Goal: Find specific page/section: Find specific page/section

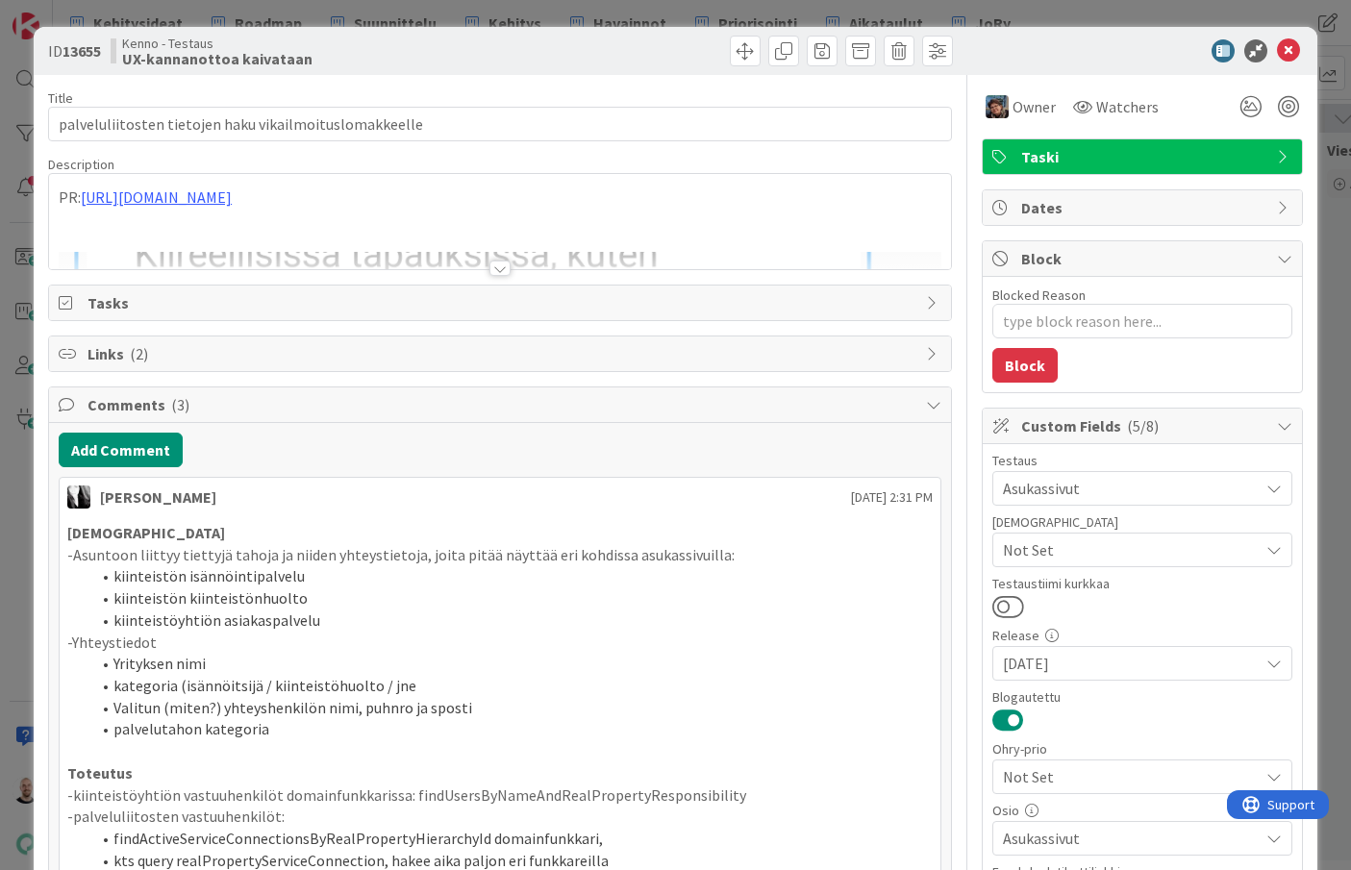
type textarea "x"
click at [501, 269] on div at bounding box center [500, 268] width 21 height 15
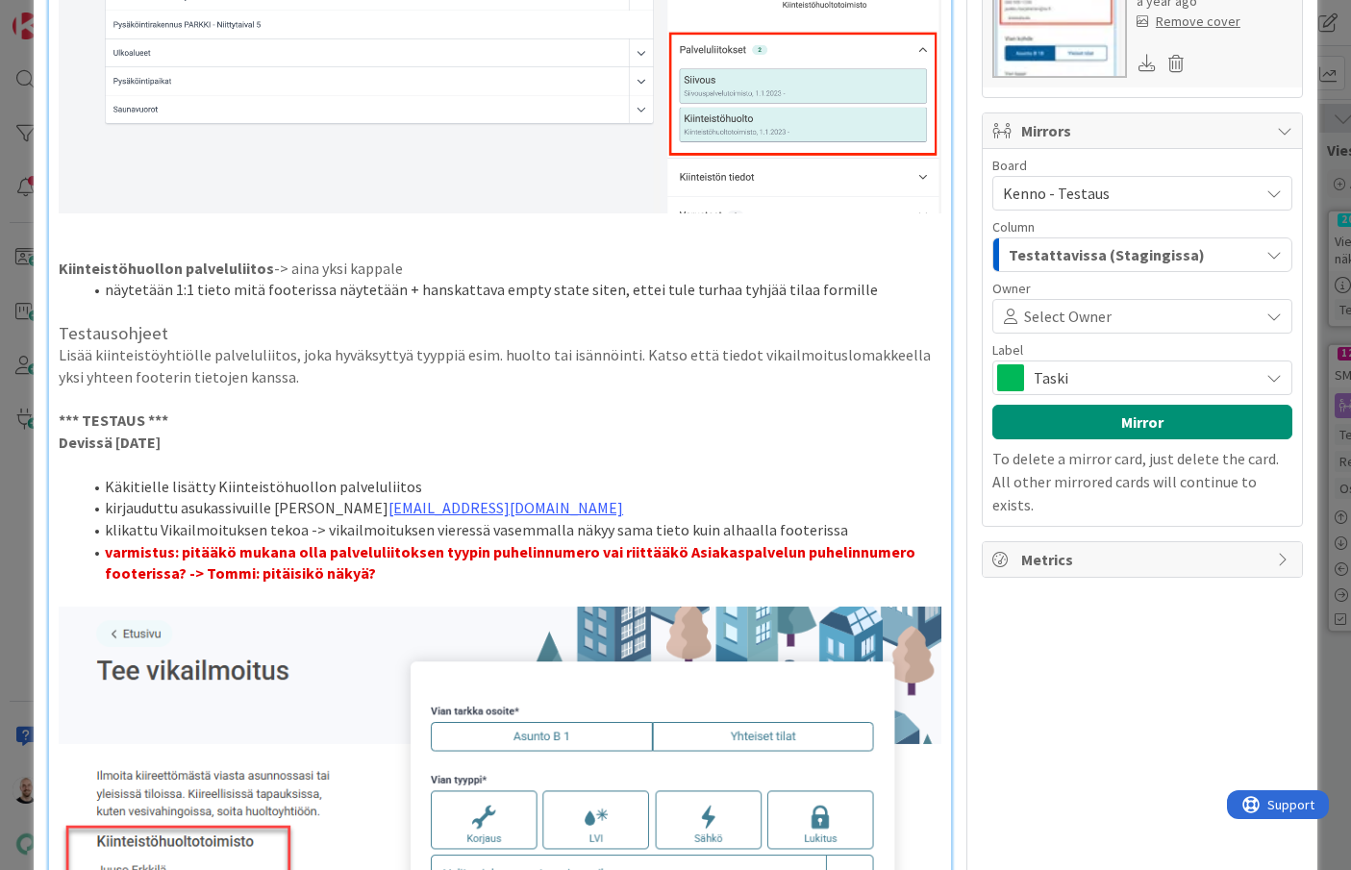
scroll to position [2551, 0]
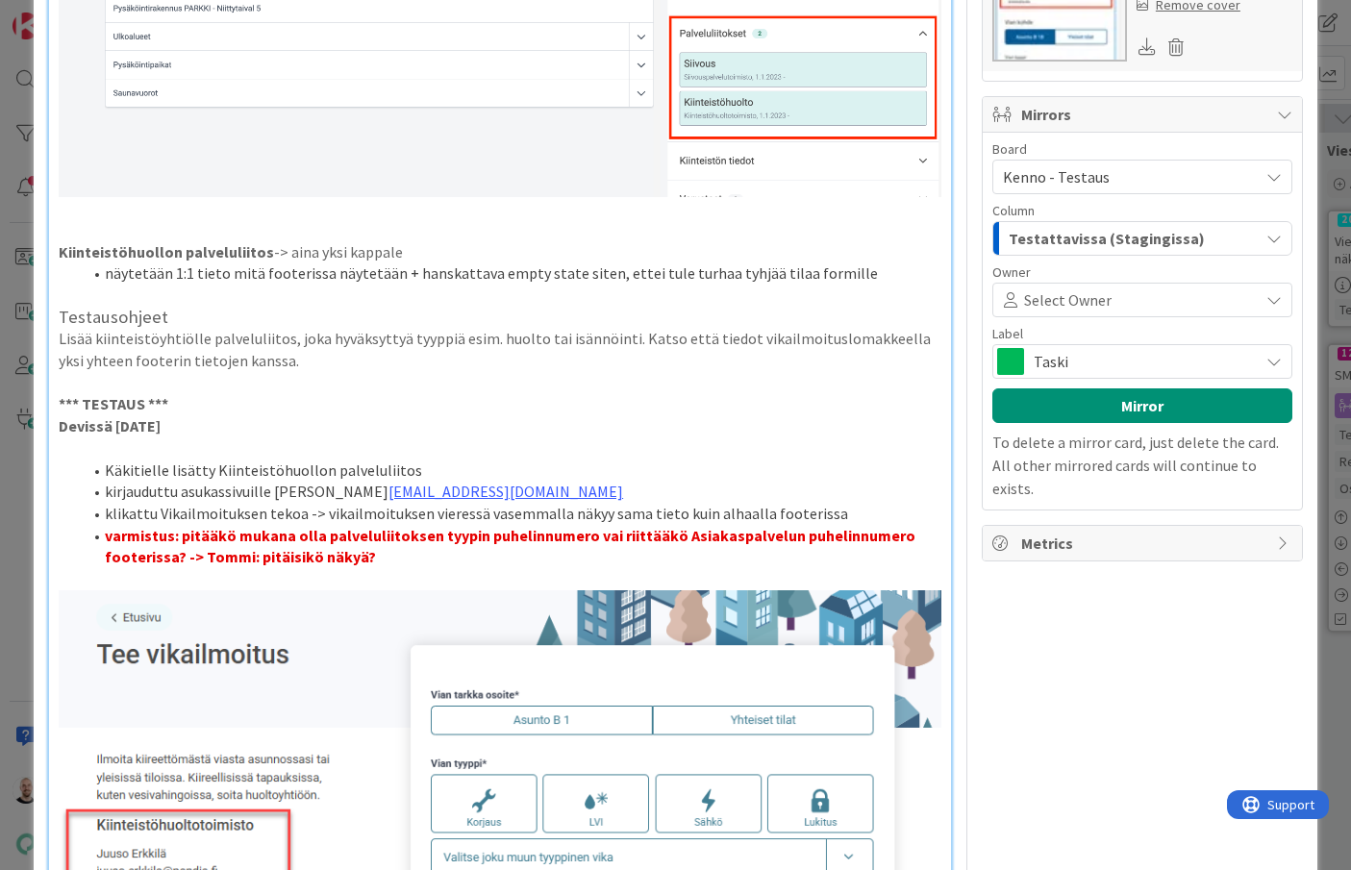
click at [430, 555] on li "varmistus: pitääkö mukana olla palveluliitoksen tyypin puhelinnumero vai riittä…" at bounding box center [512, 546] width 860 height 43
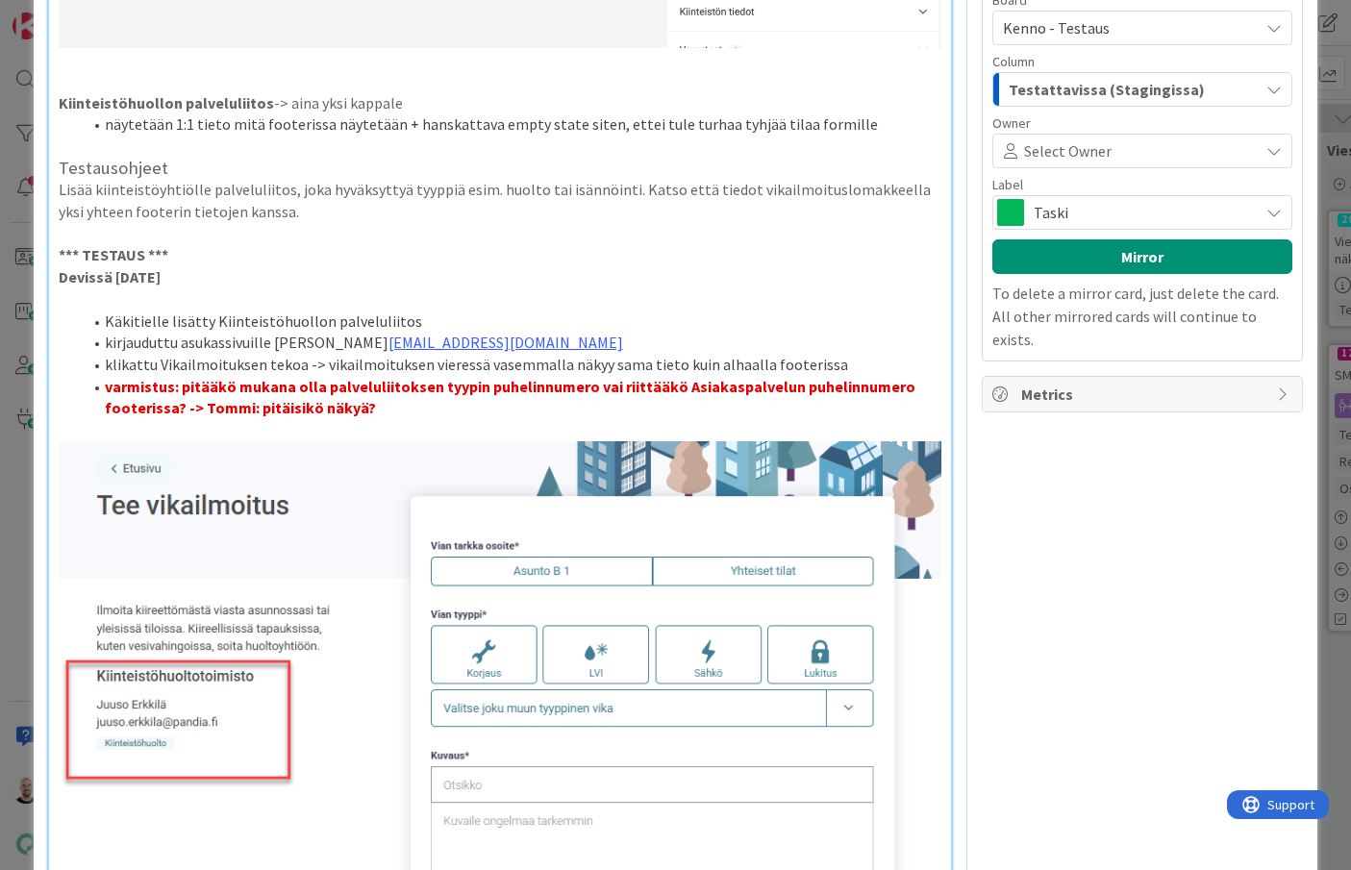
scroll to position [2701, 0]
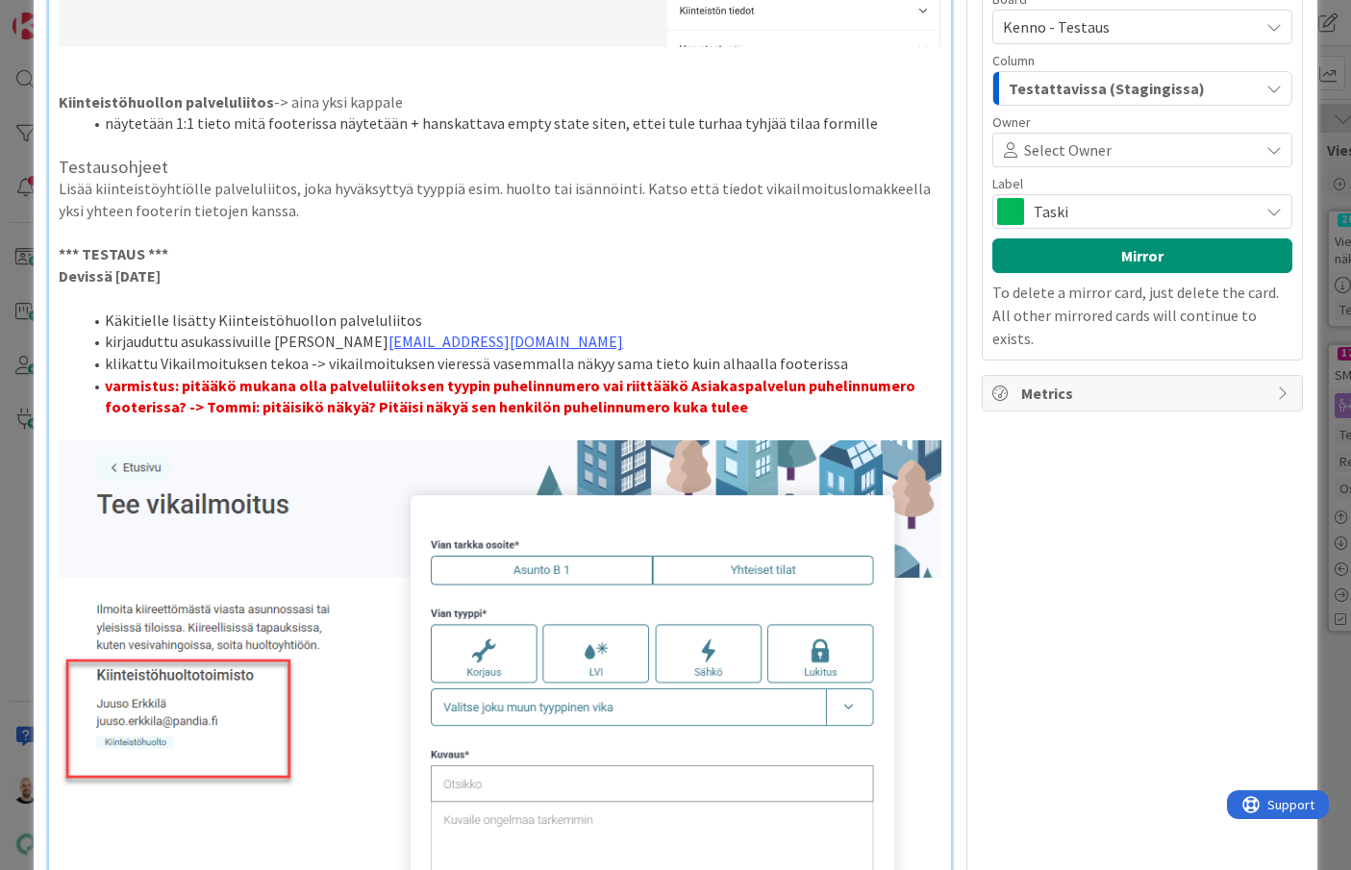
click at [367, 394] on strong "varmistus: pitääkö mukana olla palveluliitoksen tyypin puhelinnumero vai riittä…" at bounding box center [512, 396] width 814 height 41
click at [480, 395] on strong "varmistus: pitääkö mukana olla palveluliitoksen tyypin puhelinnumero vai riittä…" at bounding box center [512, 396] width 814 height 41
click at [837, 391] on li "varmistus: pitääkö mukana olla palveluliitoksen tyypin puhelinnumero vai riittä…" at bounding box center [512, 396] width 860 height 43
click at [795, 400] on strong "varmistus: pitääkö mukana olla palveluliitoksen tyypin puhelinnumero vai riittä…" at bounding box center [512, 396] width 814 height 41
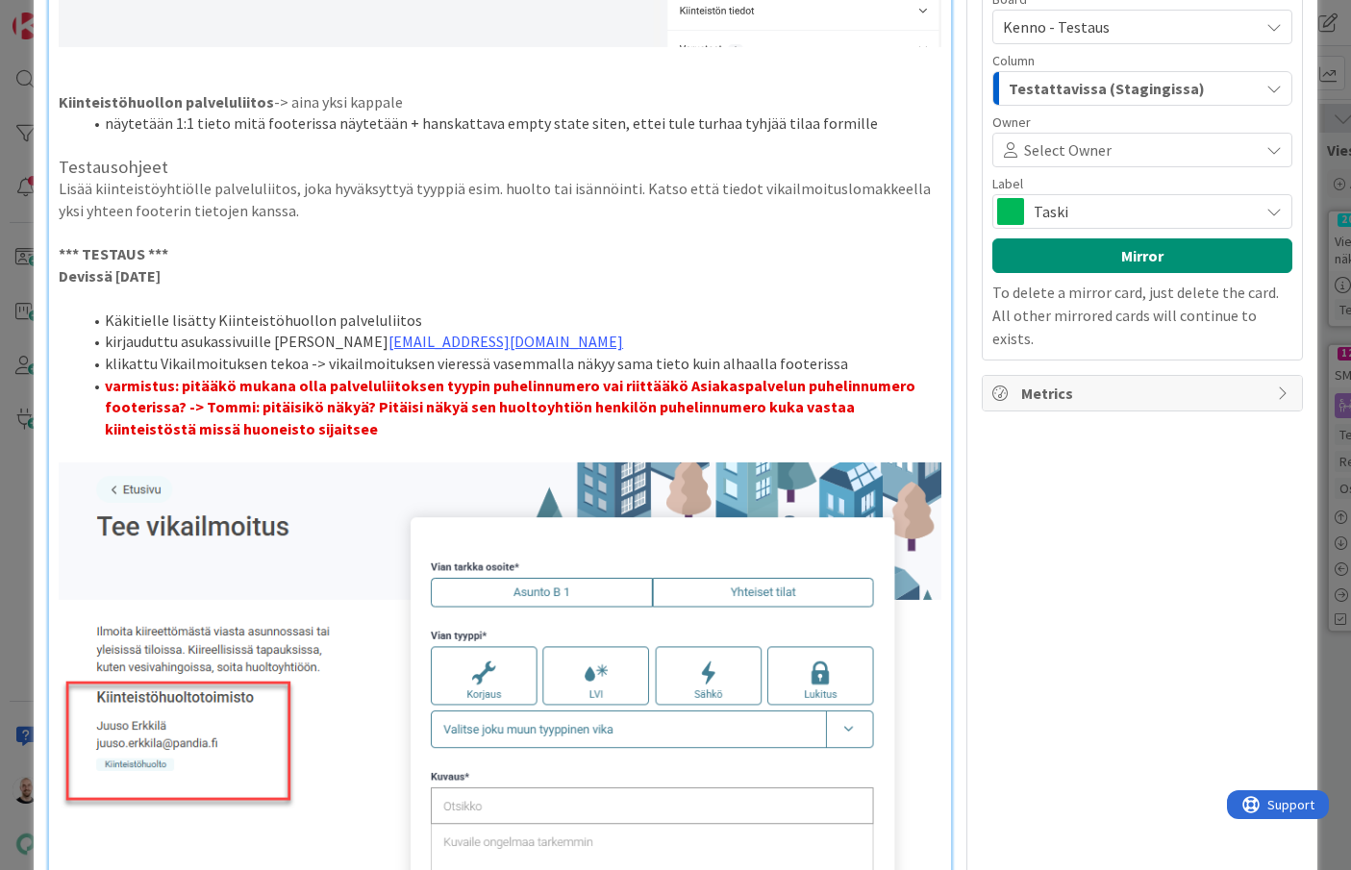
click at [365, 392] on strong "varmistus: pitääkö mukana olla palveluliitoksen tyypin puhelinnumero vai riittä…" at bounding box center [512, 407] width 814 height 63
click at [378, 423] on li "varmistus: pitääkö mukana olla palveluliitoksen tyypin puhelinnumero vai riittä…" at bounding box center [512, 407] width 860 height 65
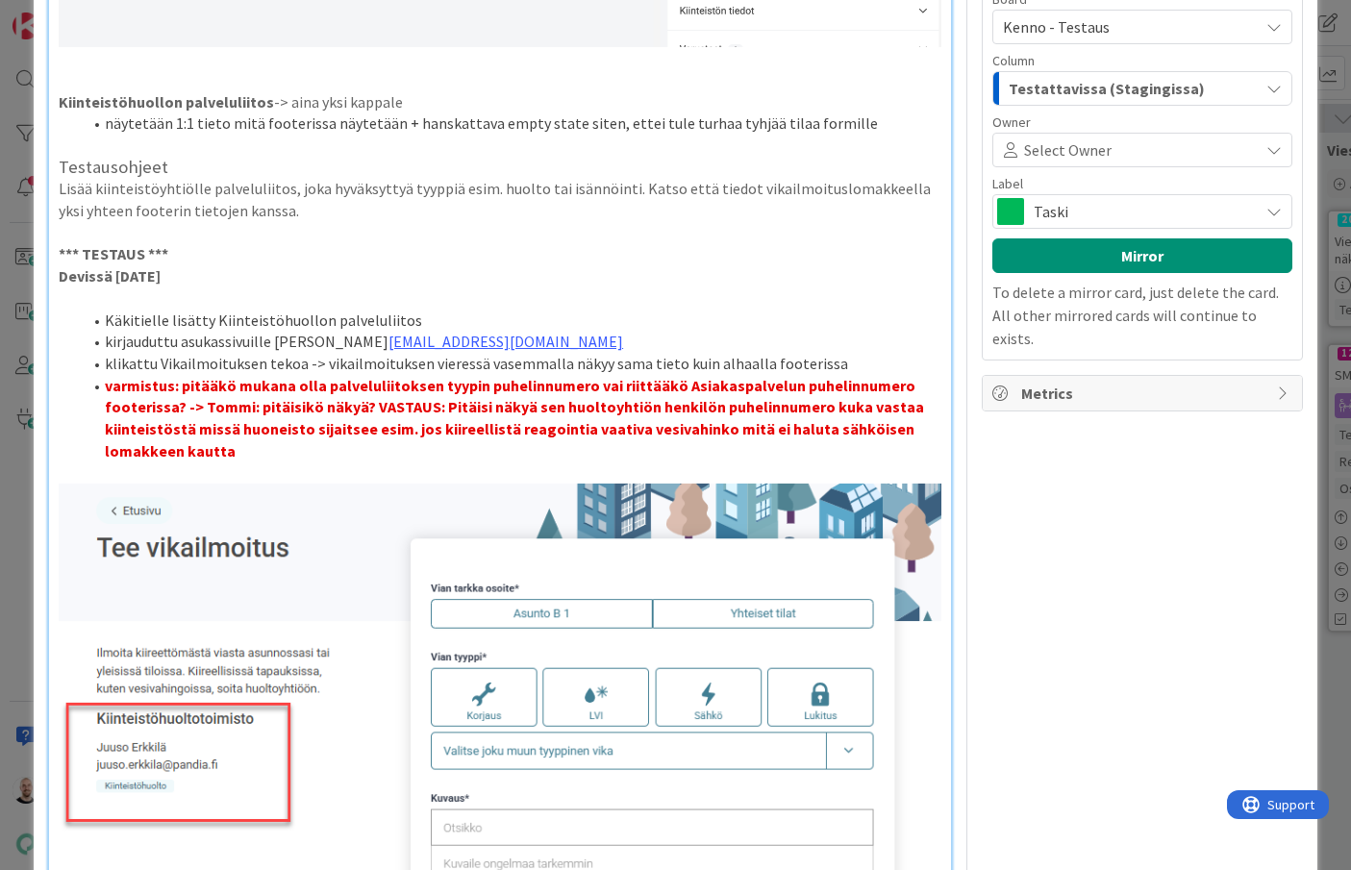
drag, startPoint x: 808, startPoint y: 418, endPoint x: 822, endPoint y: 437, distance: 23.3
click at [809, 420] on strong "varmistus: pitääkö mukana olla palveluliitoksen tyypin puhelinnumero vai riittä…" at bounding box center [516, 418] width 822 height 85
click at [542, 430] on li "varmistus: pitääkö mukana olla palveluliitoksen tyypin puhelinnumero vai riittä…" at bounding box center [512, 419] width 860 height 88
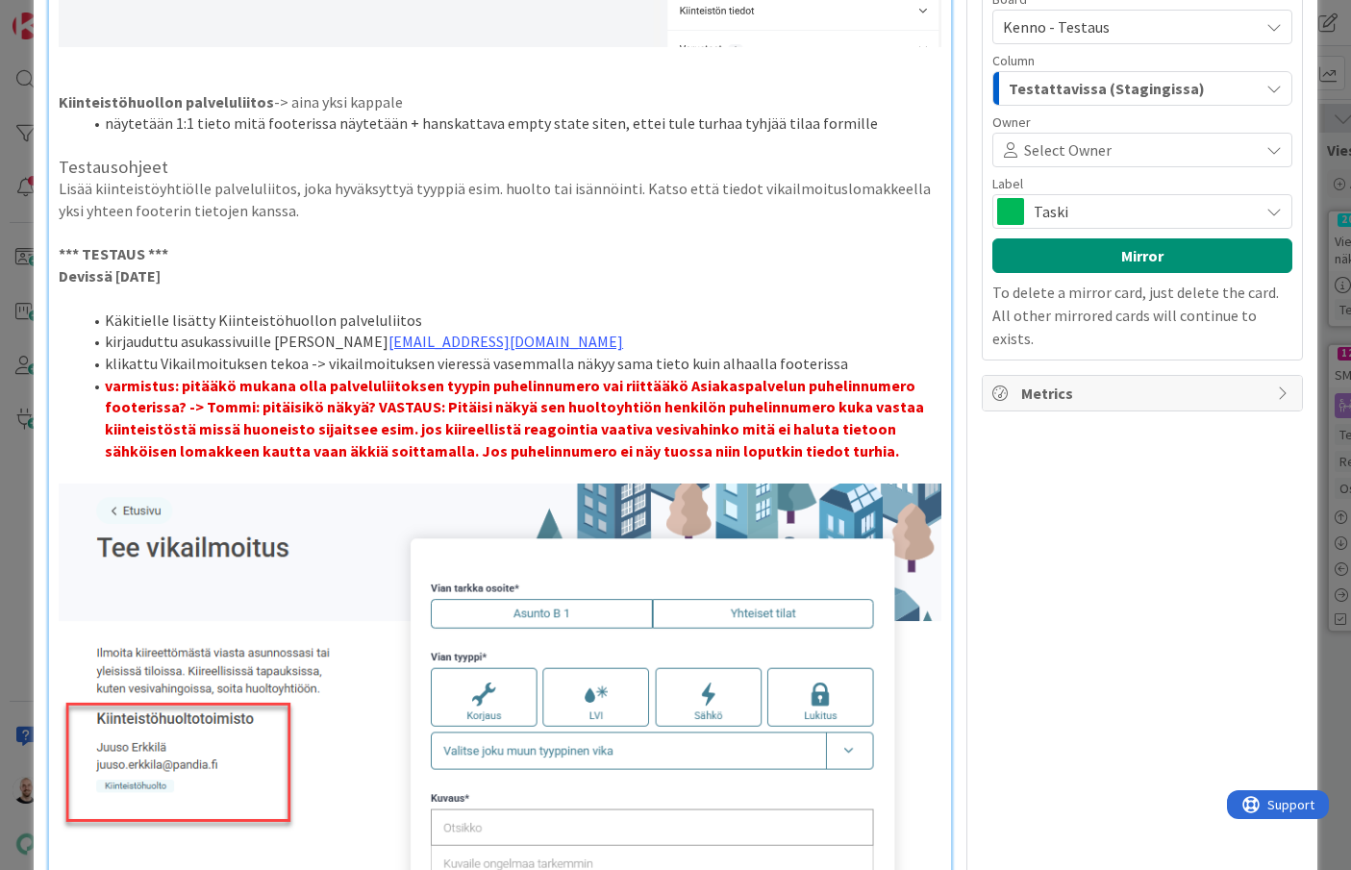
type textarea "x"
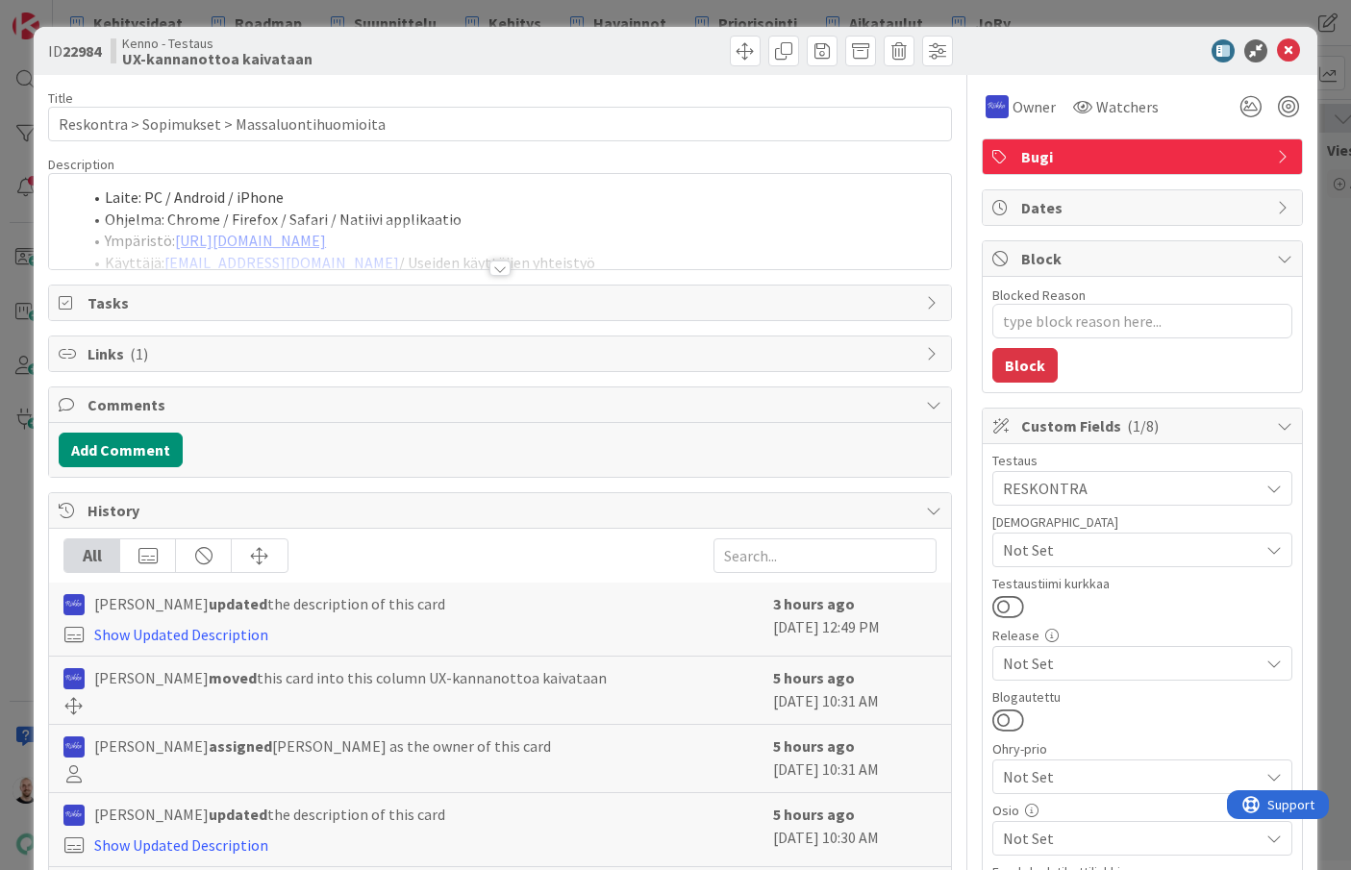
type textarea "x"
click at [504, 268] on div at bounding box center [500, 268] width 21 height 15
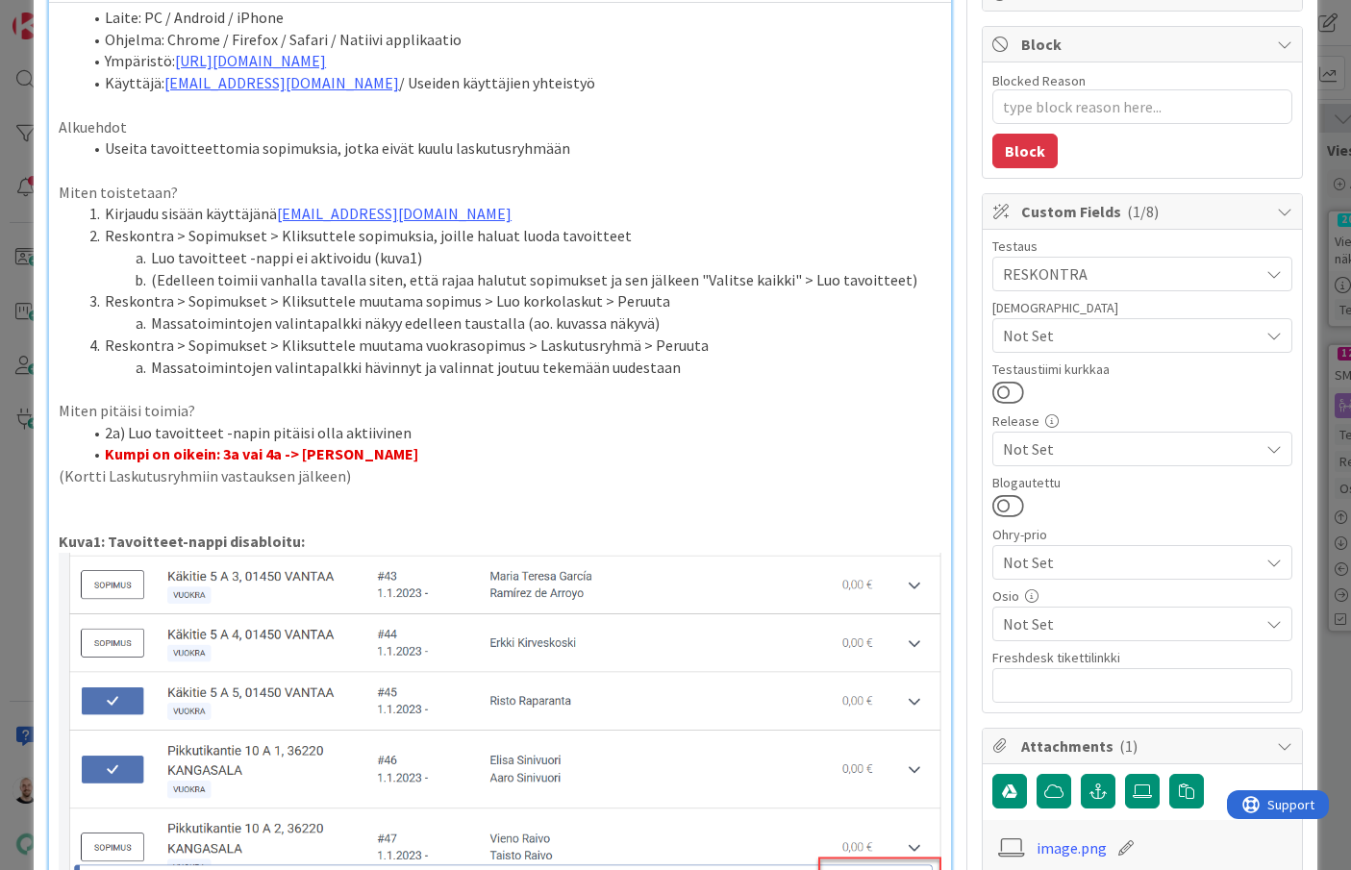
scroll to position [230, 0]
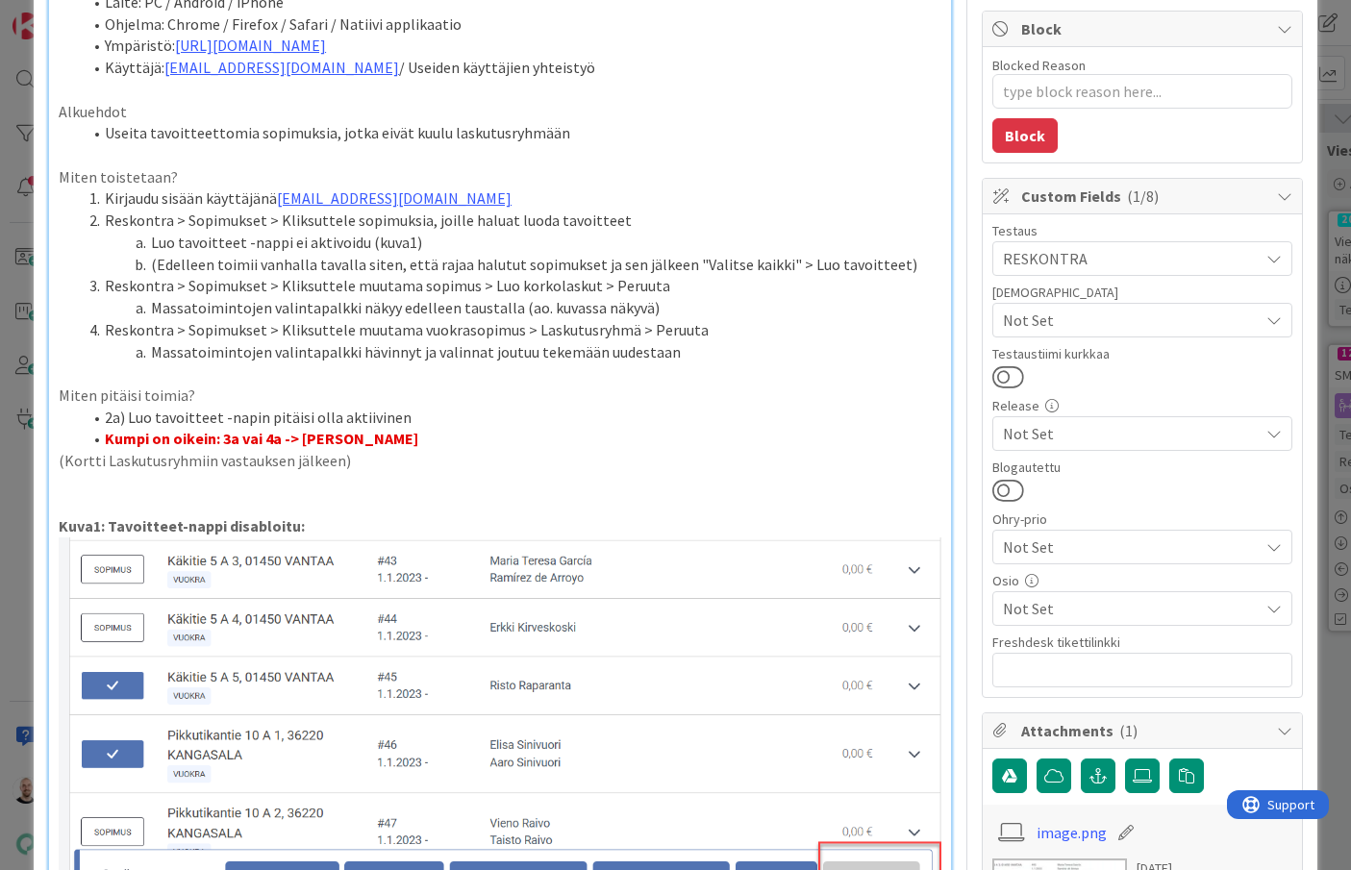
click at [509, 428] on li "Kumpi on oikein: 3a vai 4a -> [PERSON_NAME]" at bounding box center [512, 439] width 860 height 22
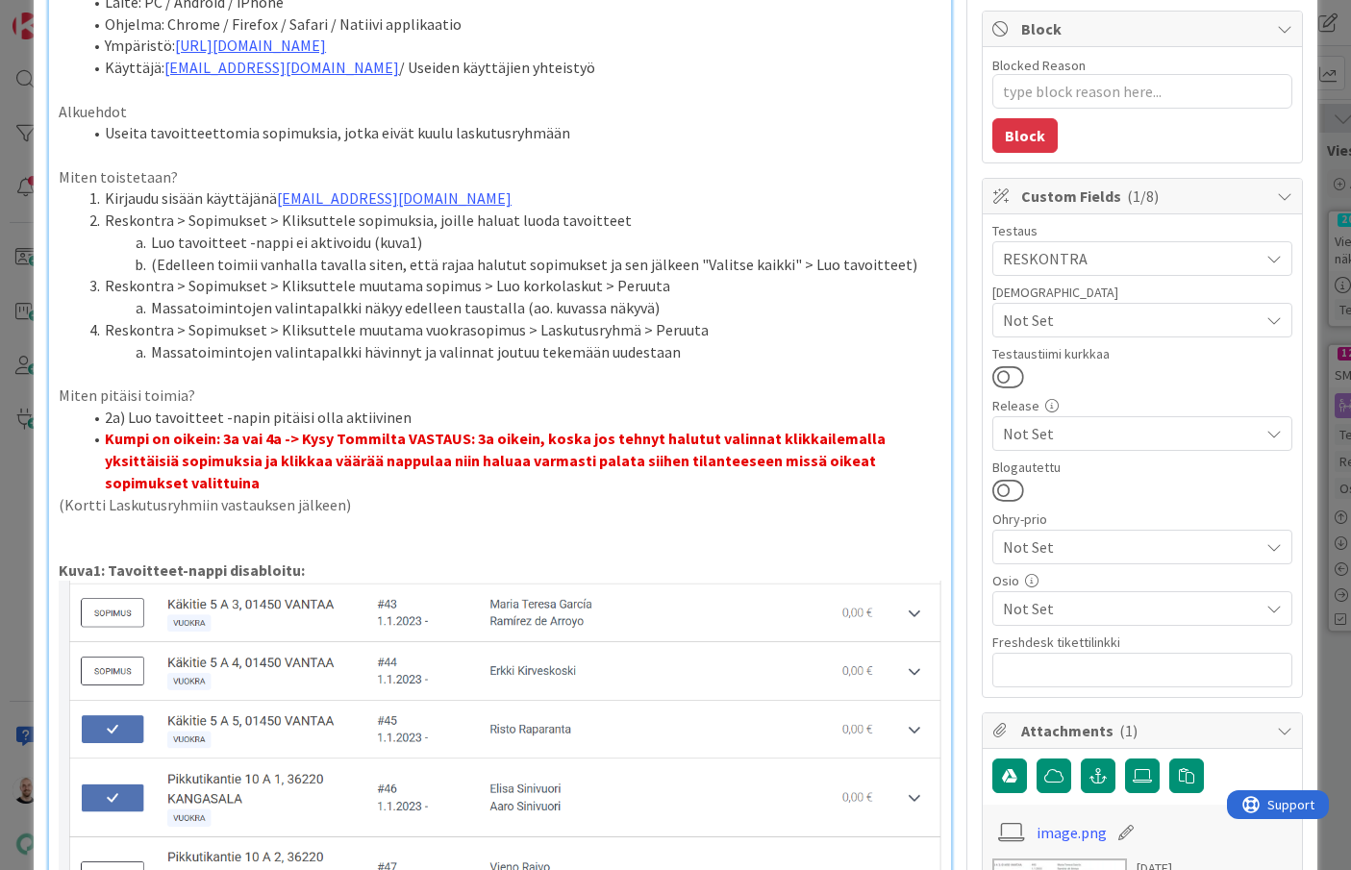
click at [257, 445] on strong "Kumpi on oikein: 3a vai 4a -> Kysy Tommilta VASTAUS: 3a oikein, koska jos tehny…" at bounding box center [497, 460] width 784 height 63
drag, startPoint x: 590, startPoint y: 444, endPoint x: 590, endPoint y: 466, distance: 21.2
click at [590, 447] on strong "Kumpi on oikein: 3a vai 4a -> Kysy Tommilta VASTAUS: 3a oikein, koska jos tehny…" at bounding box center [509, 460] width 809 height 63
click at [497, 467] on li "Kumpi on oikein: 3a vai 4a -> Kysy Tommilta VASTAUS: 3a oikein, koska jos tehny…" at bounding box center [512, 460] width 860 height 65
type textarea "x"
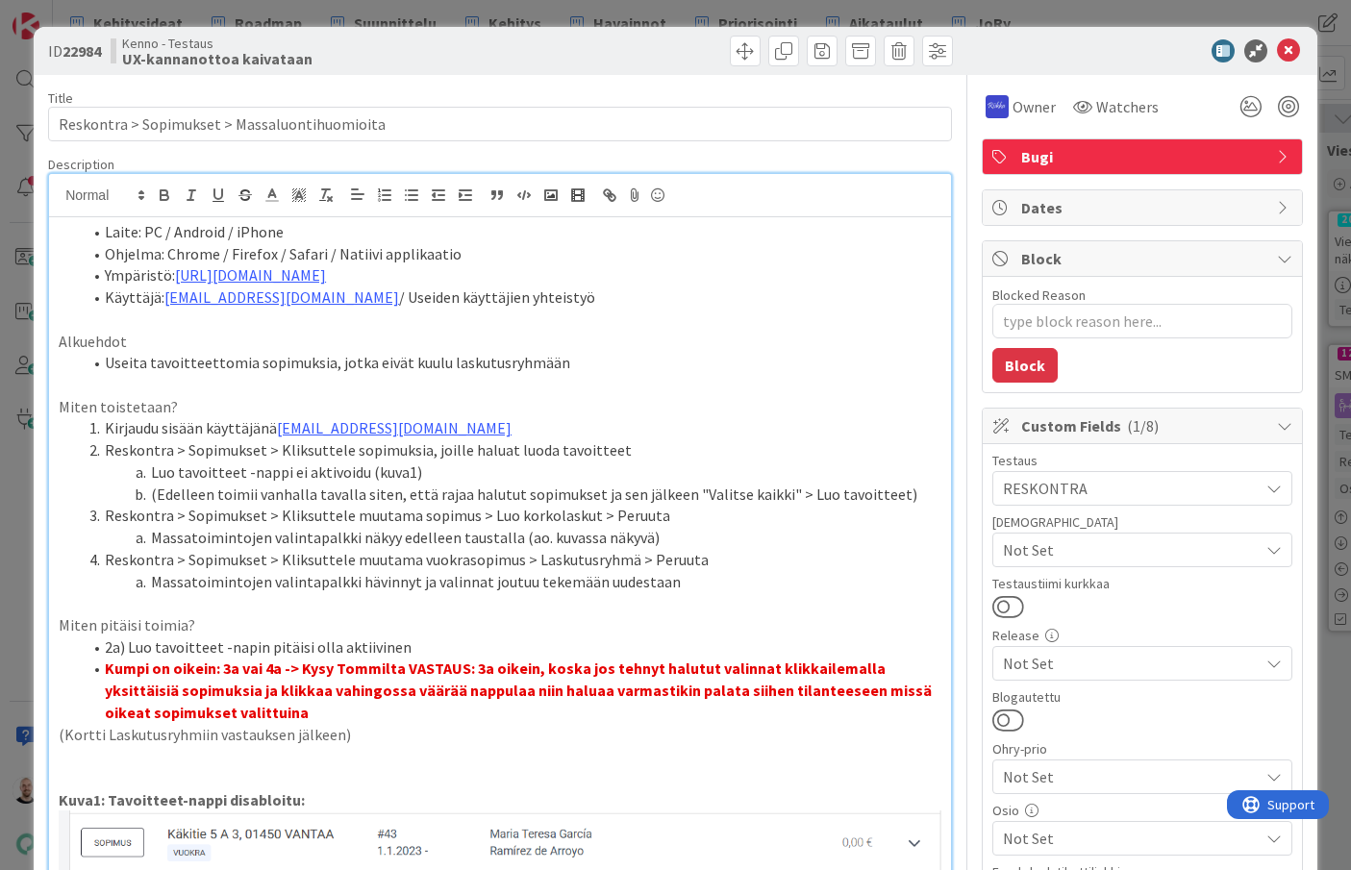
scroll to position [0, 0]
click at [848, 13] on div "ID 22984 Kenno - Testaus UX-kannanottoa kaivataan Title 45 / 128 Reskontra > So…" at bounding box center [675, 435] width 1351 height 870
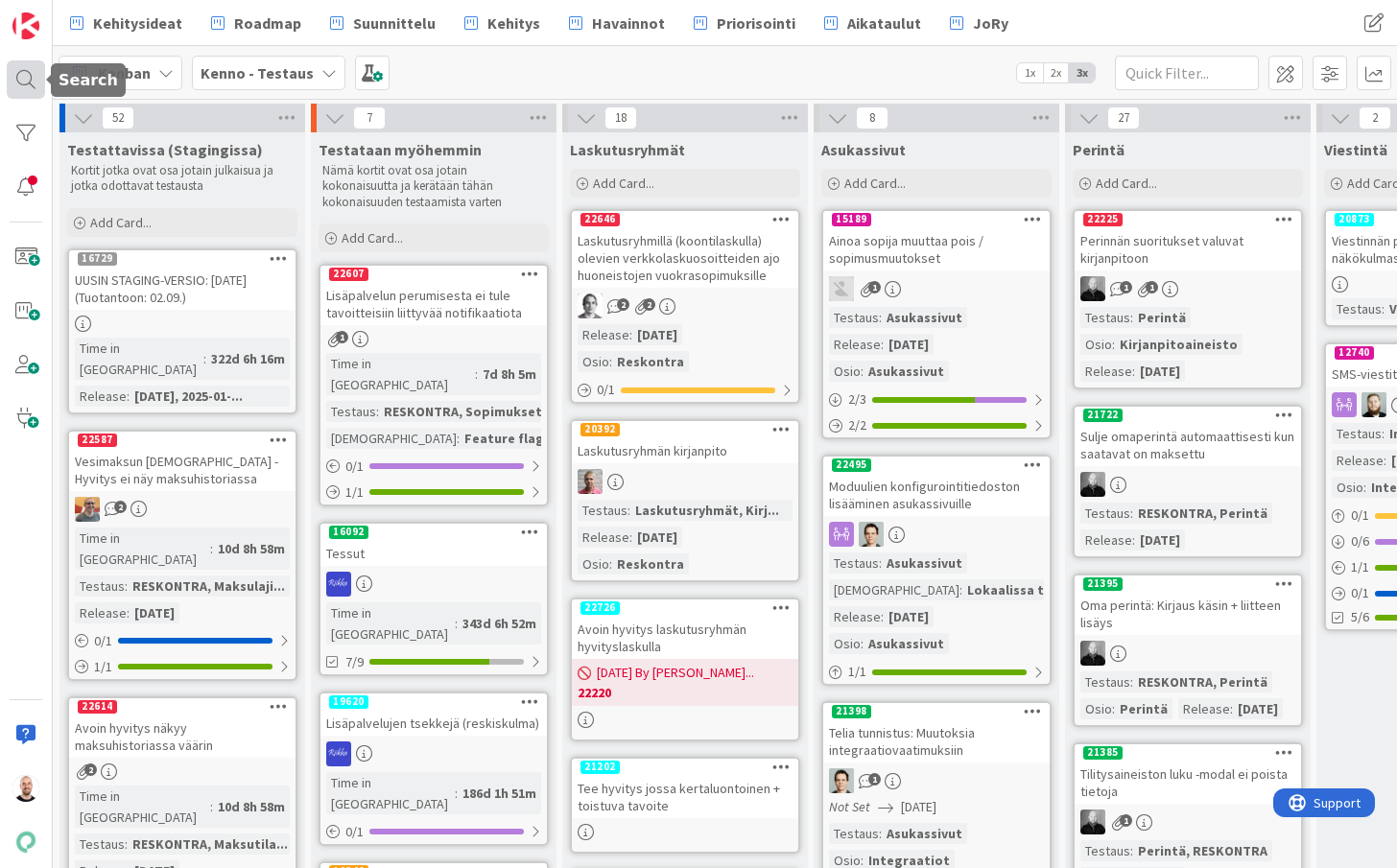
click at [38, 79] on div at bounding box center [26, 80] width 38 height 38
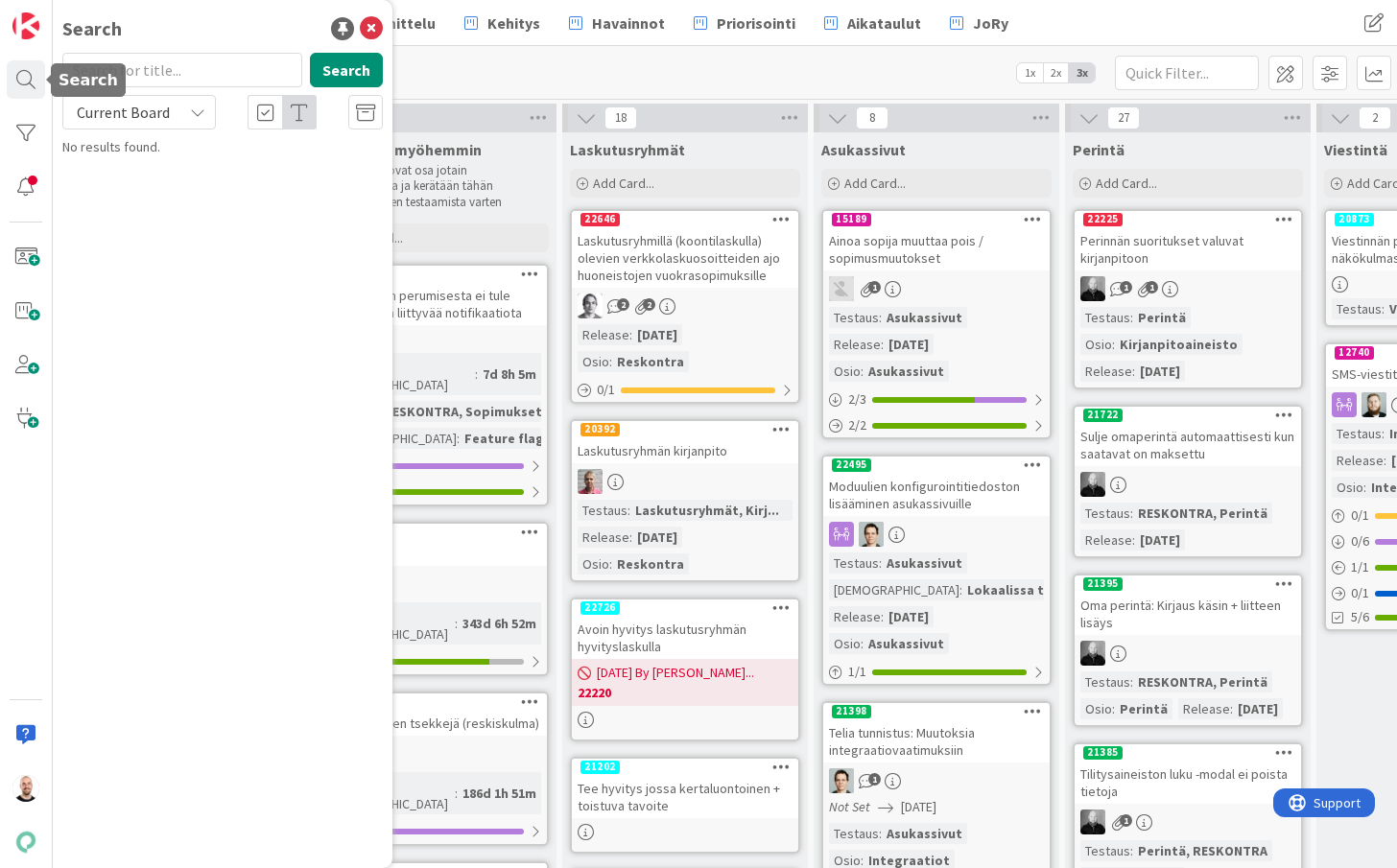
click at [123, 73] on input "text" at bounding box center [183, 70] width 239 height 35
type input "22638"
click at [120, 134] on div "22638 Search Current Board No results found." at bounding box center [223, 105] width 320 height 105
click at [147, 121] on span "Current Board" at bounding box center [123, 112] width 93 height 19
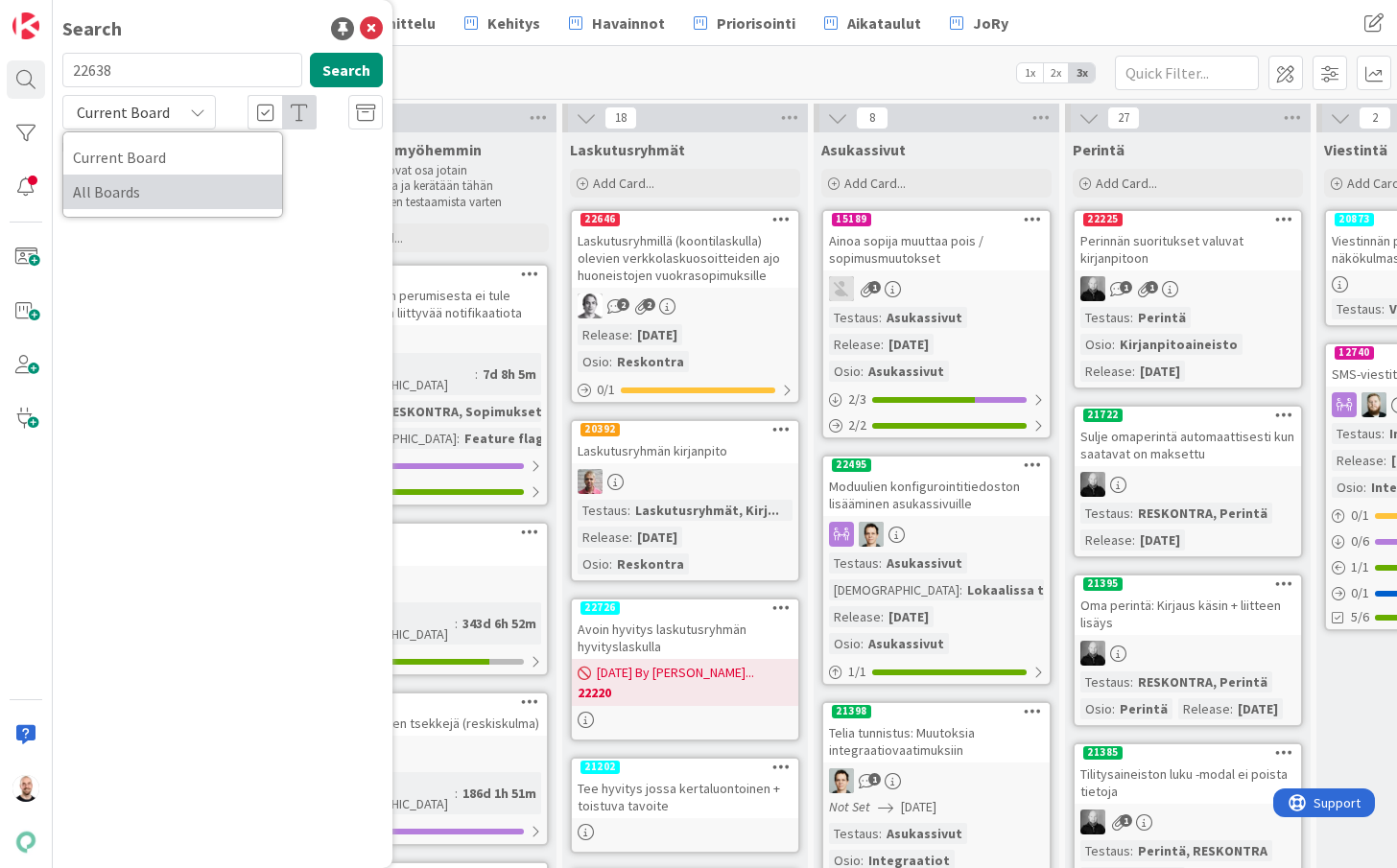
click at [144, 186] on span "All Boards" at bounding box center [173, 192] width 200 height 29
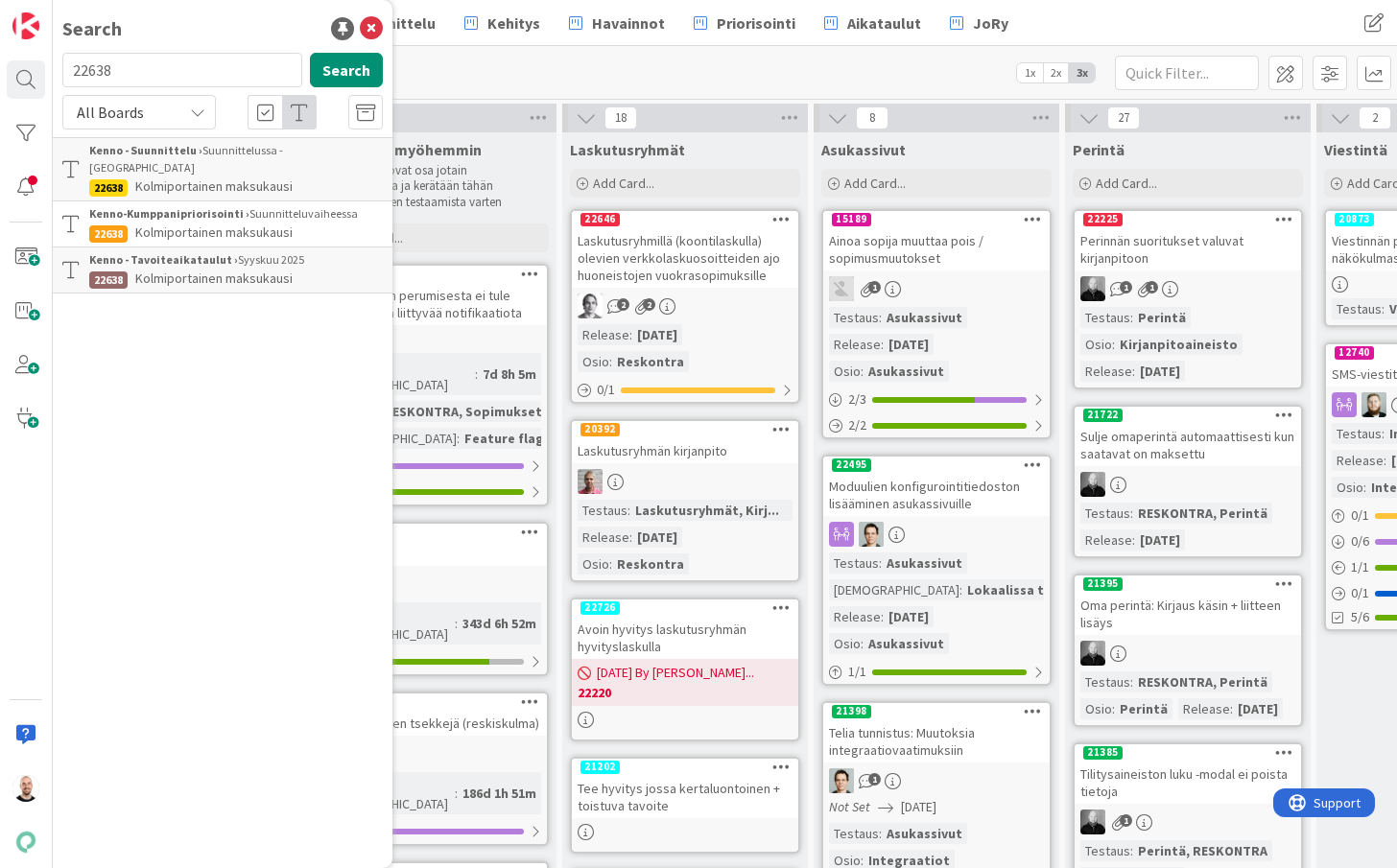
click at [248, 178] on span "Kolmiportainen maksukausi" at bounding box center [215, 186] width 158 height 17
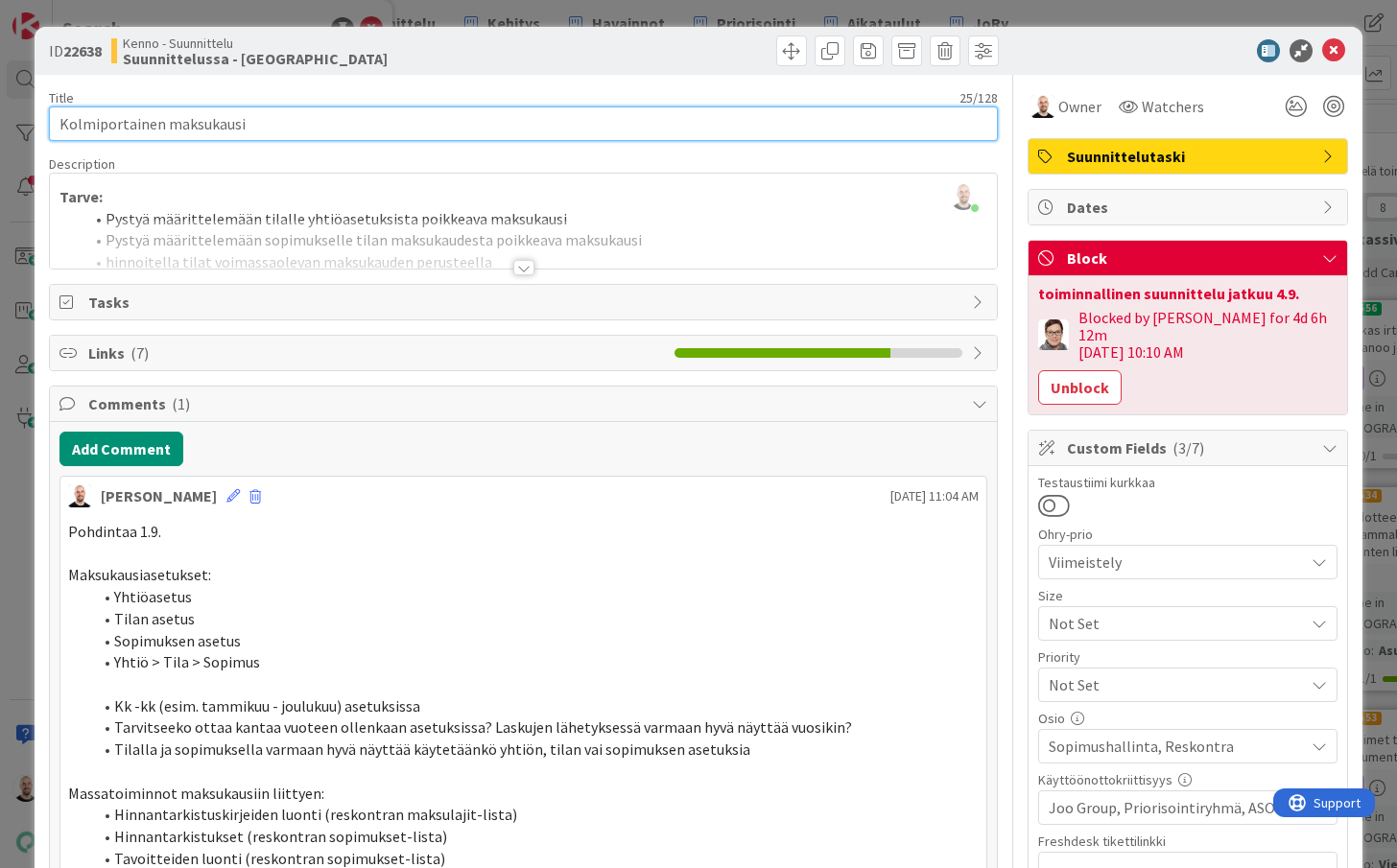
click at [527, 118] on input "Kolmiportainen maksukausi" at bounding box center [523, 124] width 948 height 35
type input "Kolmiportainen maksukausi"
